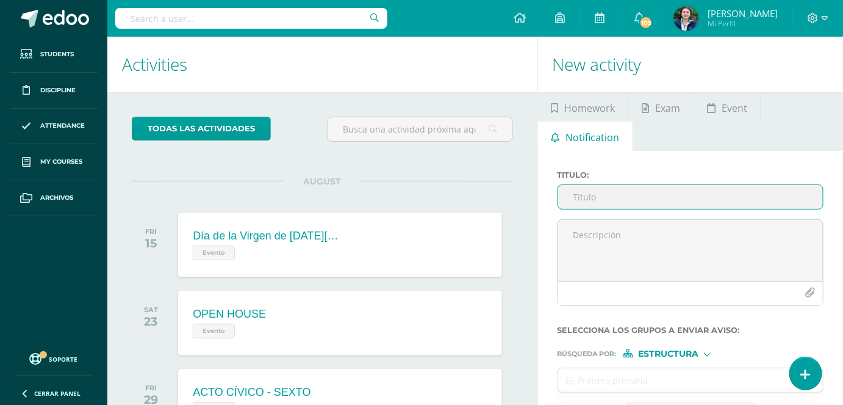
click at [621, 197] on input "Titulo :" at bounding box center [690, 197] width 265 height 24
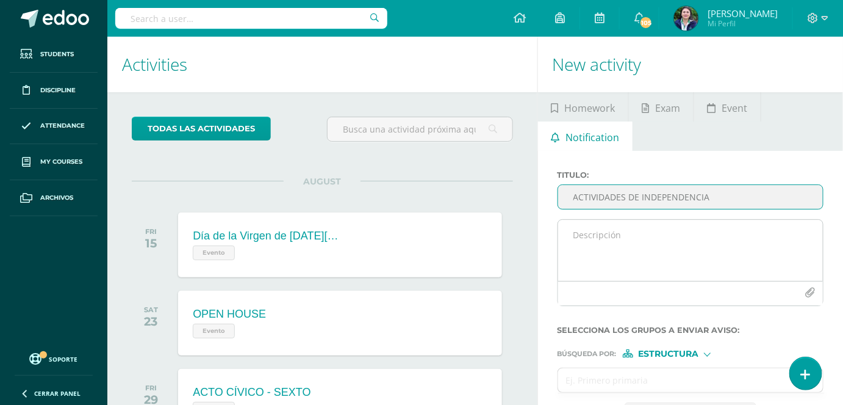
type input "ACTIVIDADES DE INDEPENDENCIA"
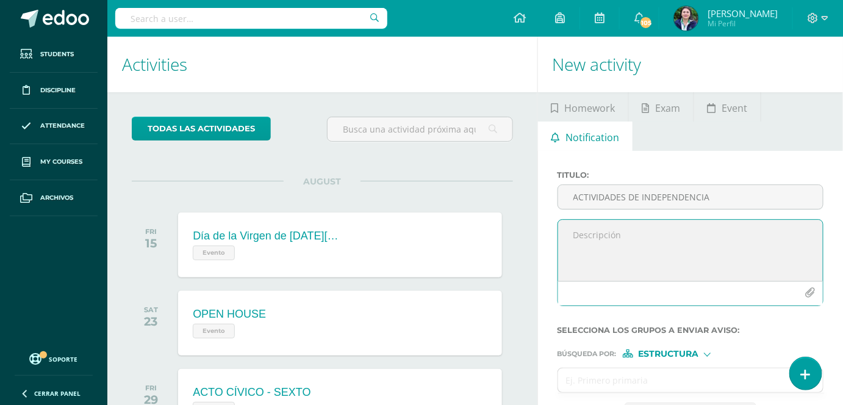
click at [600, 239] on textarea at bounding box center [690, 250] width 265 height 61
type textarea "R"
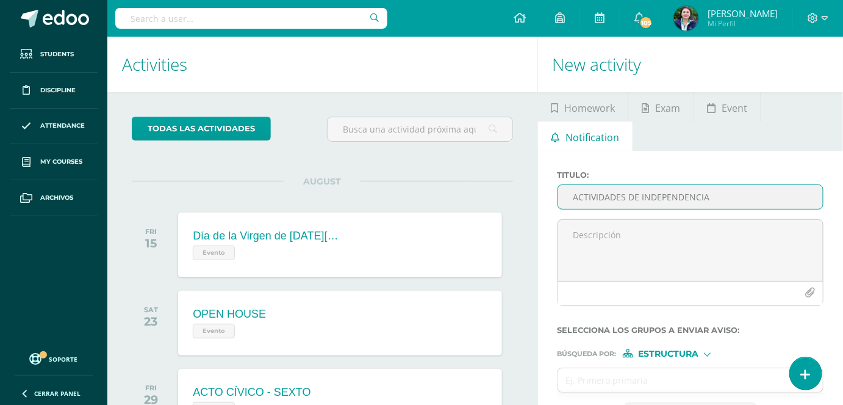
drag, startPoint x: 712, startPoint y: 200, endPoint x: 570, endPoint y: 197, distance: 142.2
click at [570, 197] on input "ACTIVIDADES DE INDEPENDENCIA" at bounding box center [690, 197] width 265 height 24
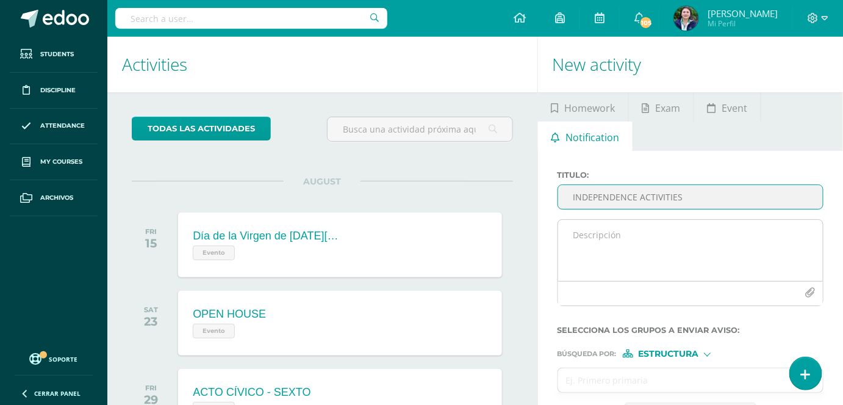
type input "INDEPENDENCE ACTIVITIES"
click at [590, 231] on textarea at bounding box center [690, 250] width 265 height 61
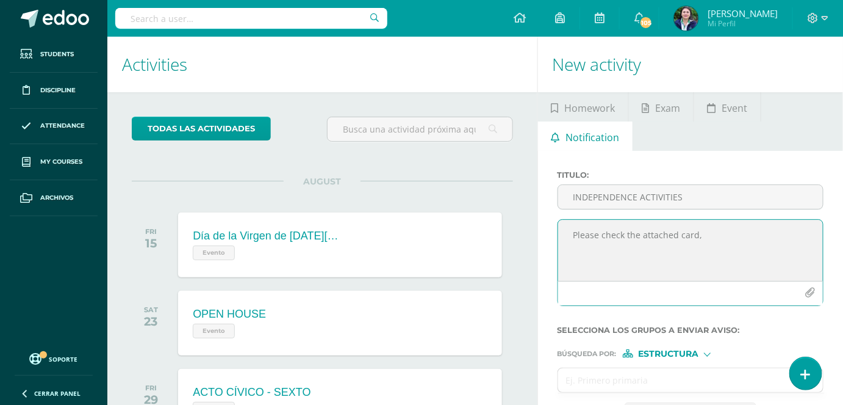
type textarea "Please check the attached card,"
click at [713, 353] on div "Estructura" at bounding box center [669, 353] width 92 height 9
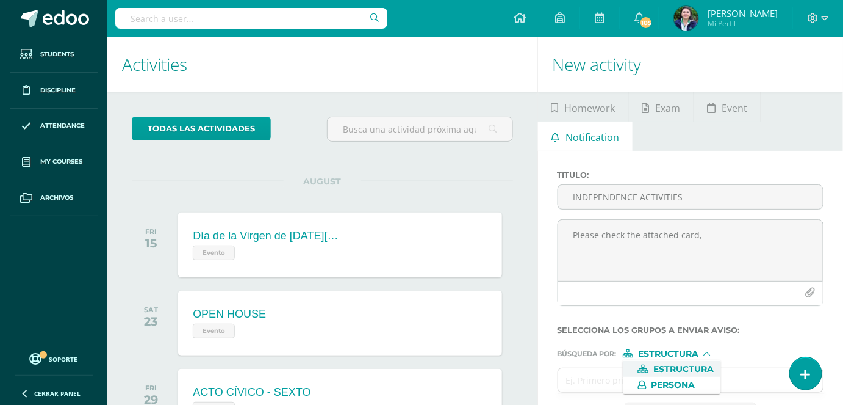
click at [655, 372] on span "Estructura" at bounding box center [684, 369] width 60 height 7
click at [579, 376] on input "text" at bounding box center [678, 380] width 241 height 24
type input "ter"
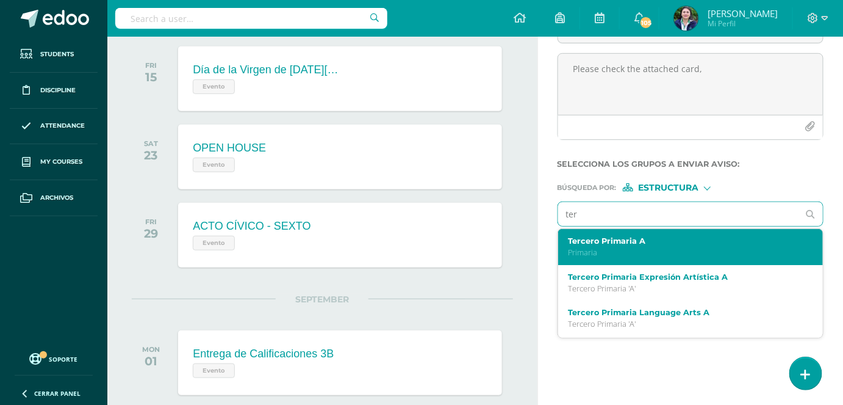
click at [623, 250] on p "Primaria" at bounding box center [686, 252] width 236 height 10
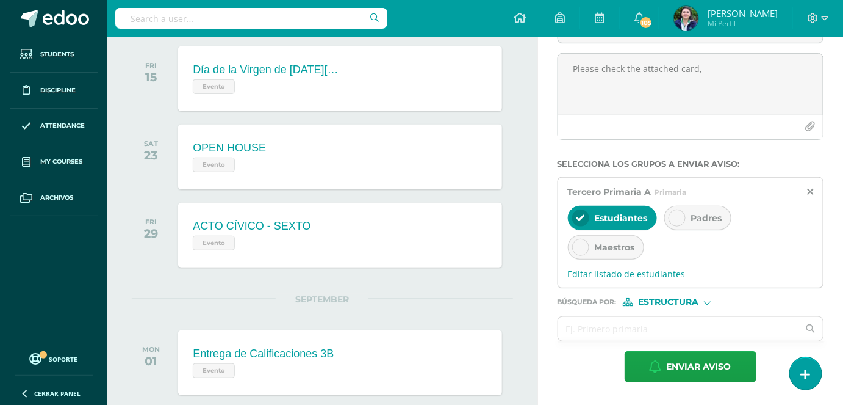
click at [696, 223] on div "Padres" at bounding box center [698, 218] width 67 height 24
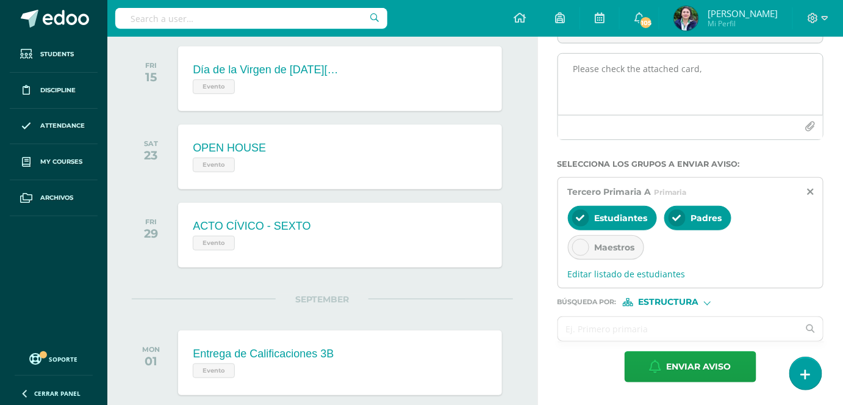
click at [699, 70] on textarea "Please check the attached card," at bounding box center [690, 84] width 265 height 61
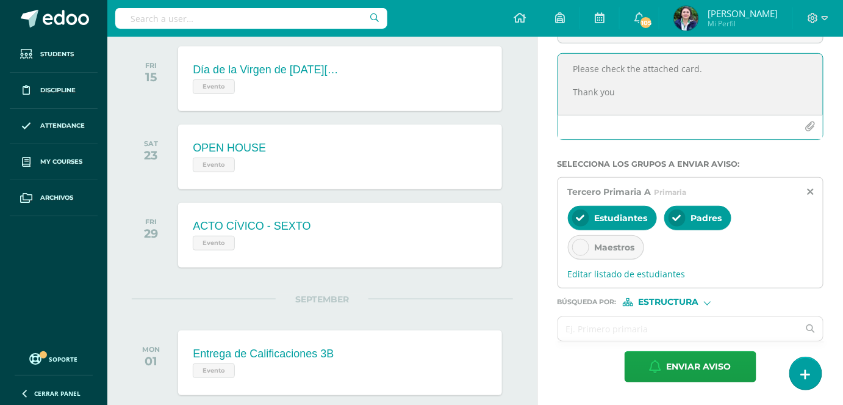
click at [616, 93] on textarea "Please check the attached card. Thank you" at bounding box center [690, 84] width 265 height 61
click at [616, 94] on textarea "Please check the attached card. Thank you😉" at bounding box center [690, 84] width 265 height 61
click at [654, 93] on textarea "Please check the attached card. Thank you 😉" at bounding box center [690, 84] width 265 height 61
type textarea "Please check the attached card. Thank you 😉 Miss [PERSON_NAME] 3G A"
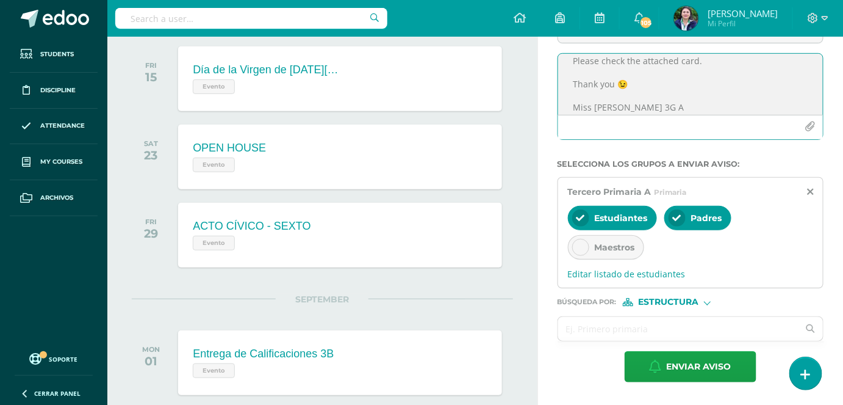
click at [809, 131] on icon "button" at bounding box center [811, 126] width 10 height 10
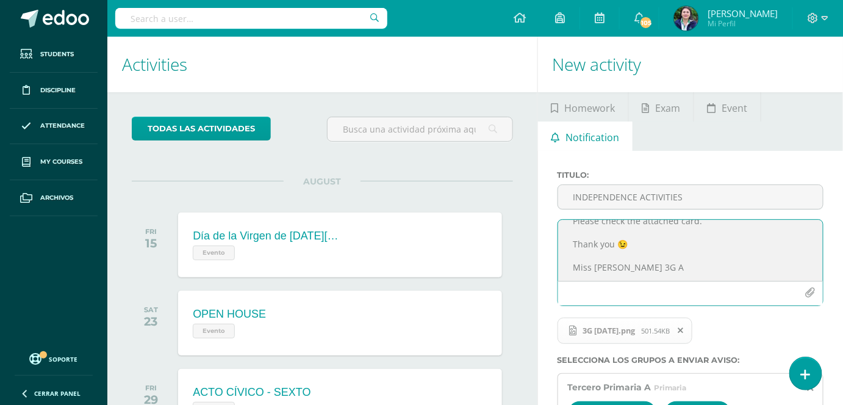
scroll to position [0, 0]
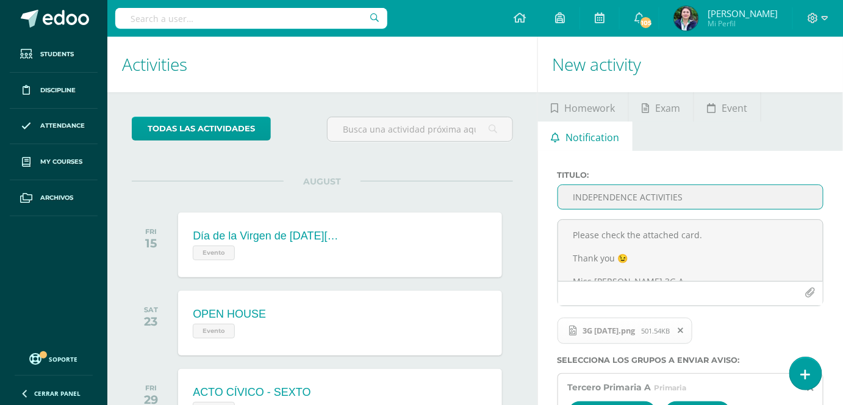
click at [638, 196] on input "INDEPENDENCE ACTIVITIES" at bounding box center [690, 197] width 265 height 24
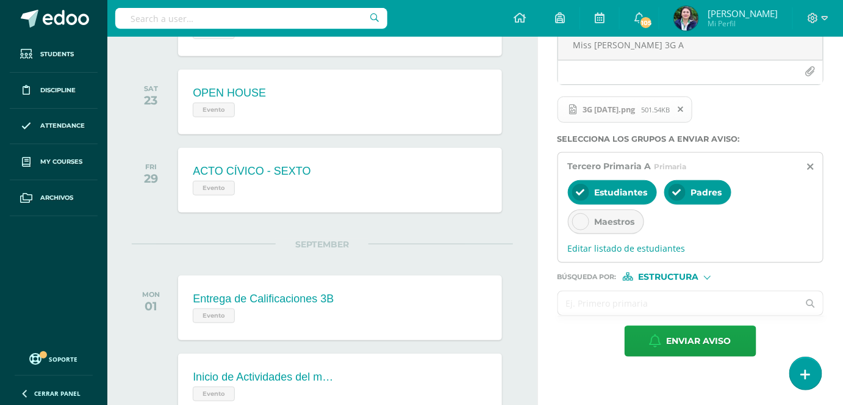
scroll to position [222, 0]
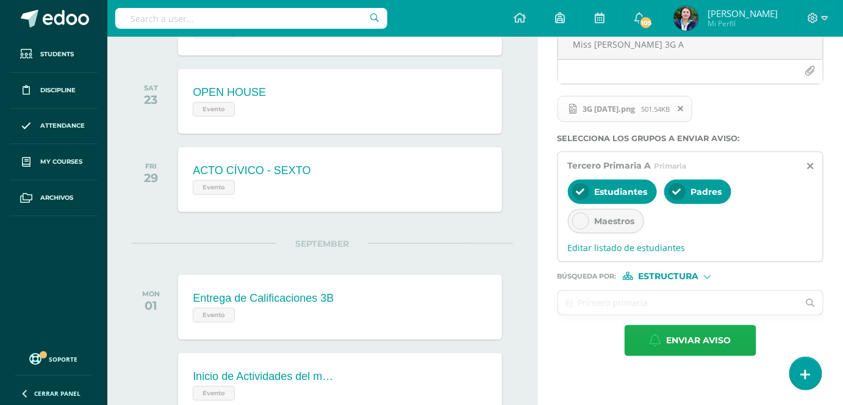
type input "[DATE] ACTIVITIES"
click at [694, 334] on span "Enviar aviso" at bounding box center [699, 340] width 65 height 30
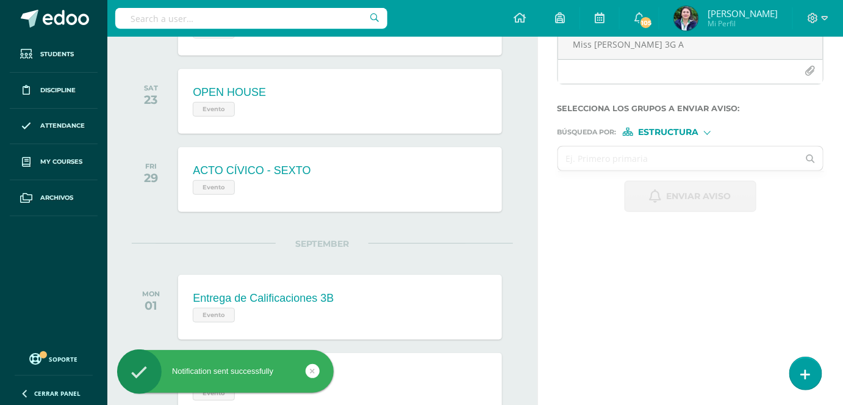
scroll to position [0, 0]
